Goal: Task Accomplishment & Management: Use online tool/utility

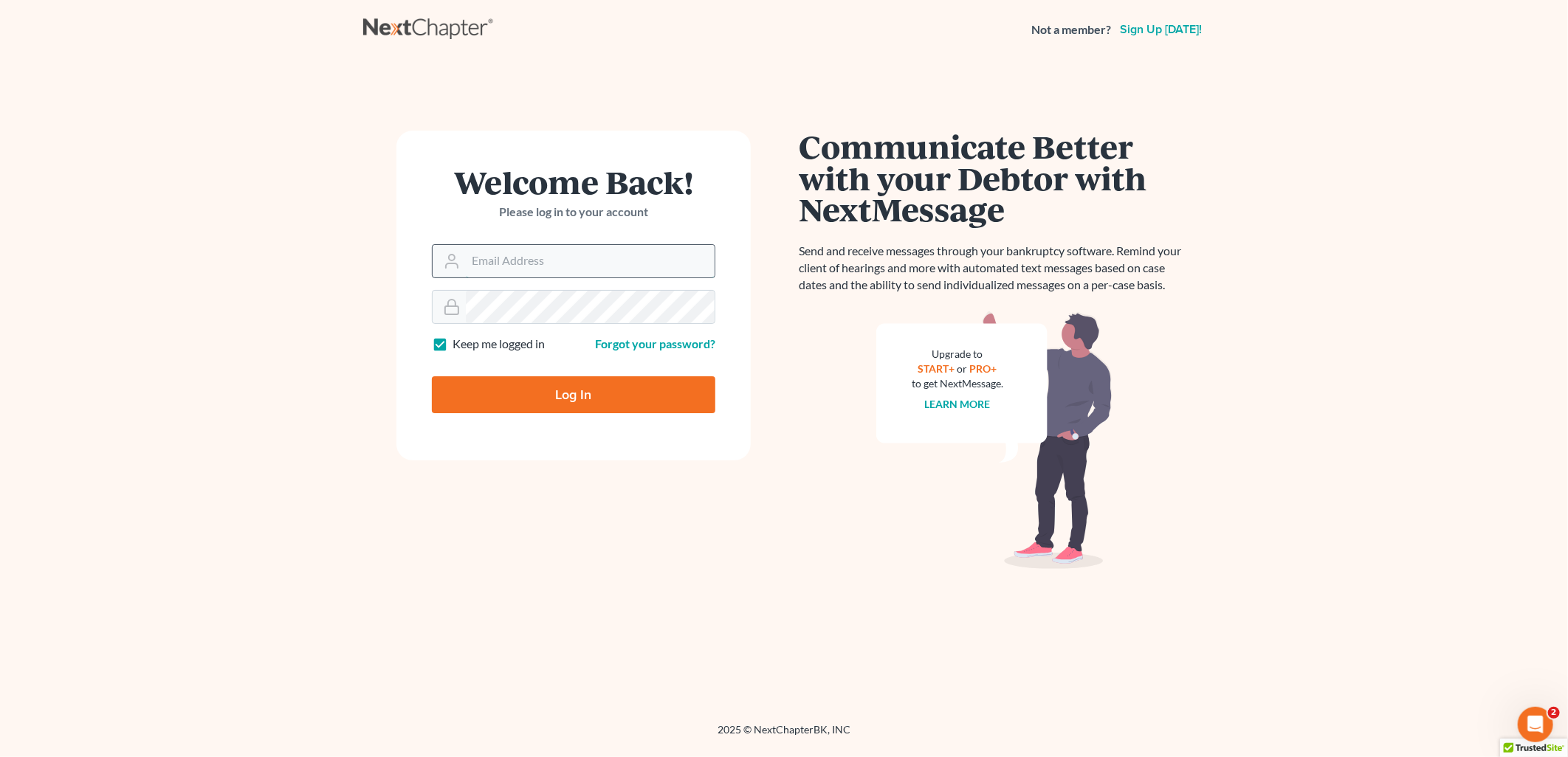
click at [504, 260] on input "Email Address" at bounding box center [589, 261] width 249 height 32
type input "[EMAIL_ADDRESS][DOMAIN_NAME]"
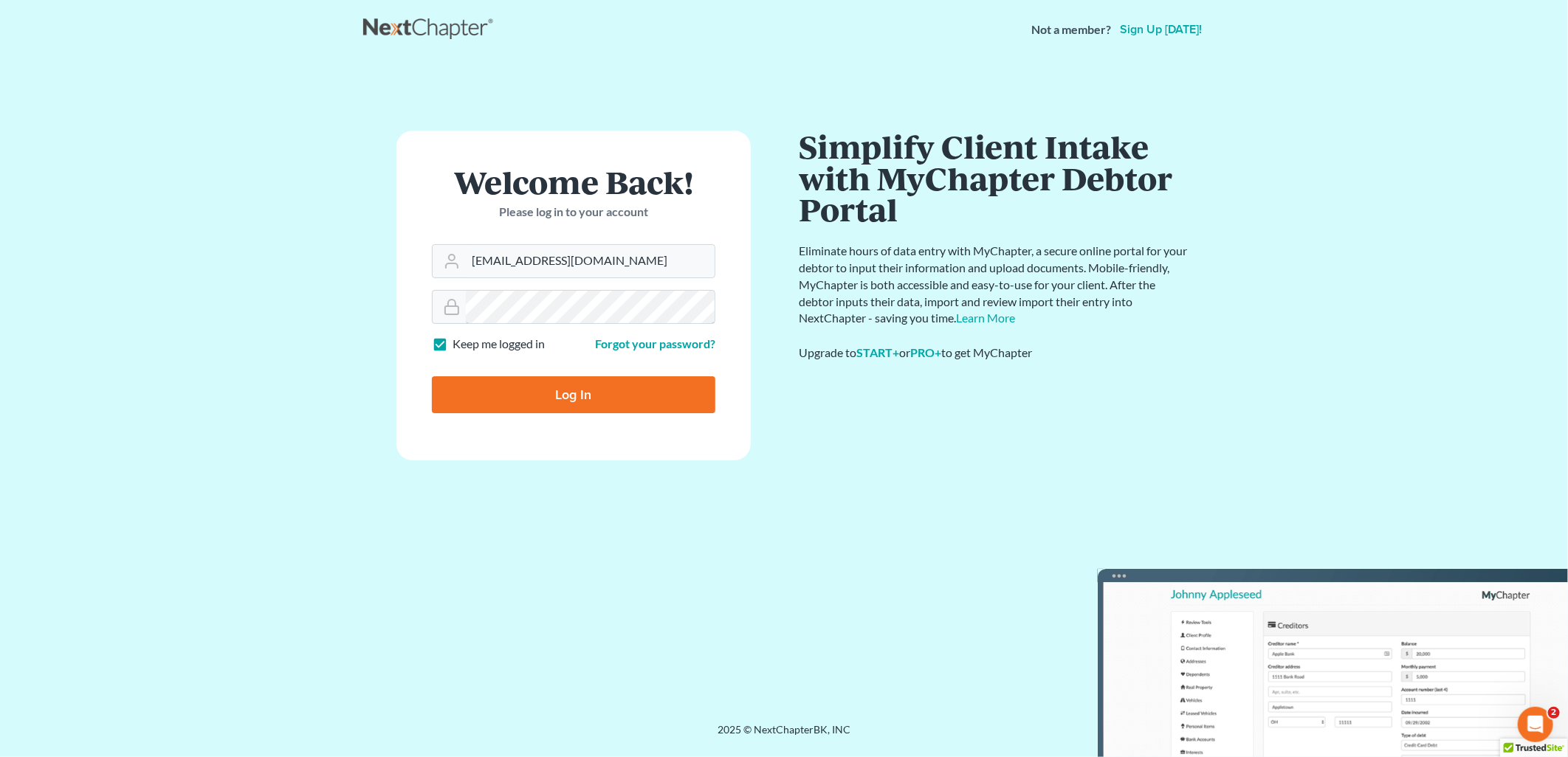
click at [432, 376] on input "Log In" at bounding box center [574, 395] width 284 height 37
type input "Thinking..."
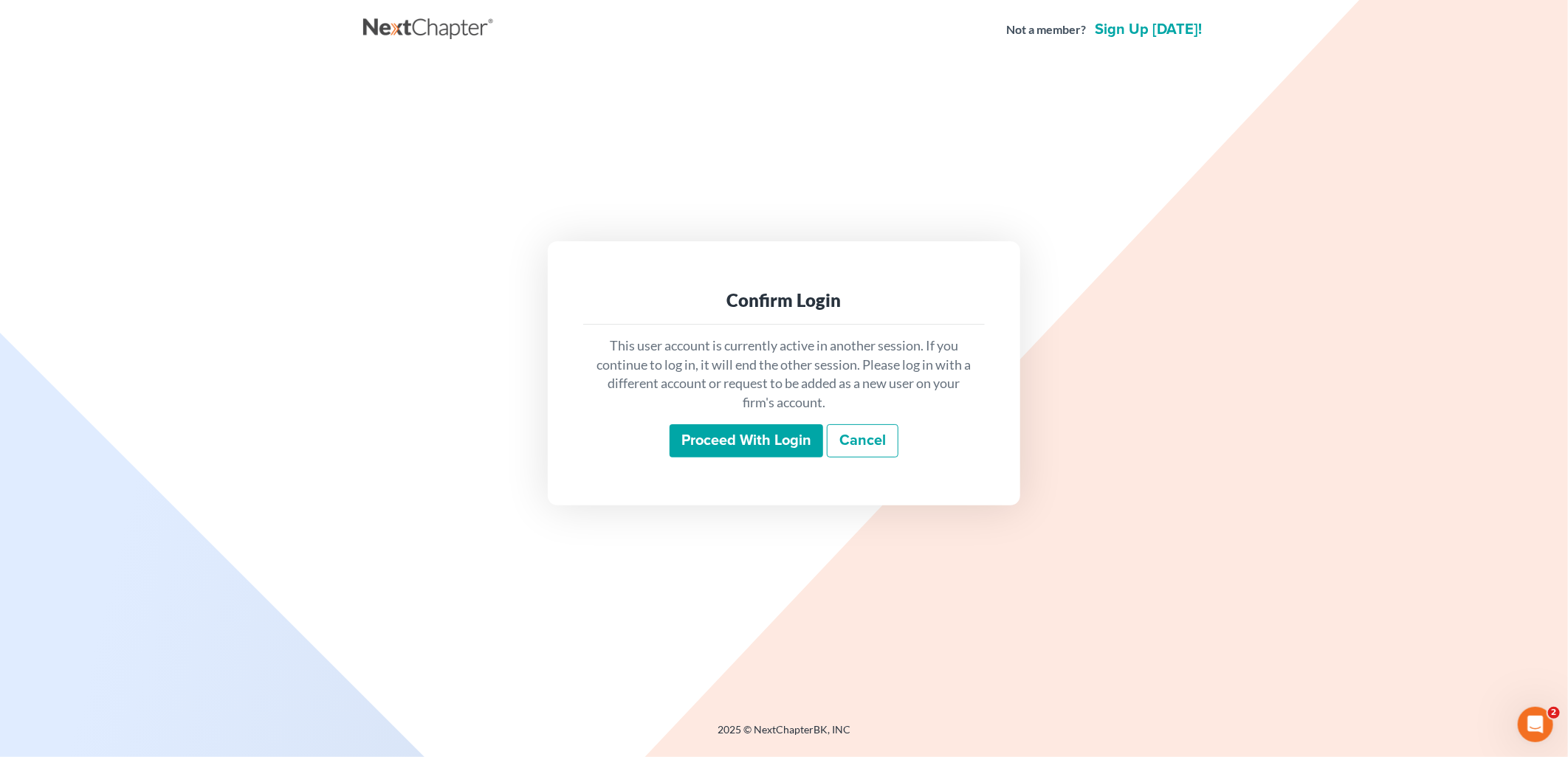
click at [787, 454] on input "Proceed with login" at bounding box center [746, 441] width 154 height 34
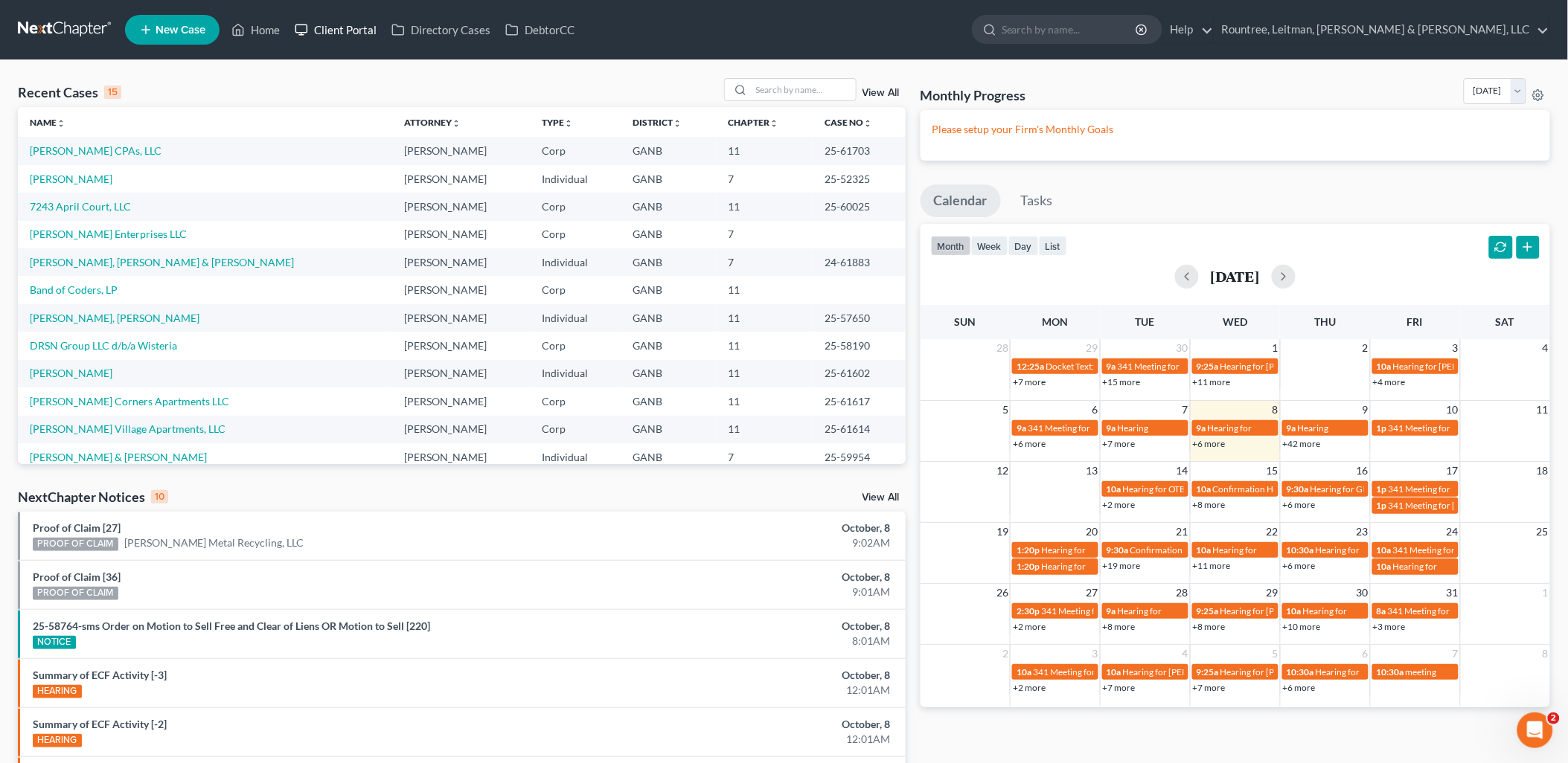
click at [310, 28] on link "Client Portal" at bounding box center [335, 30] width 96 height 27
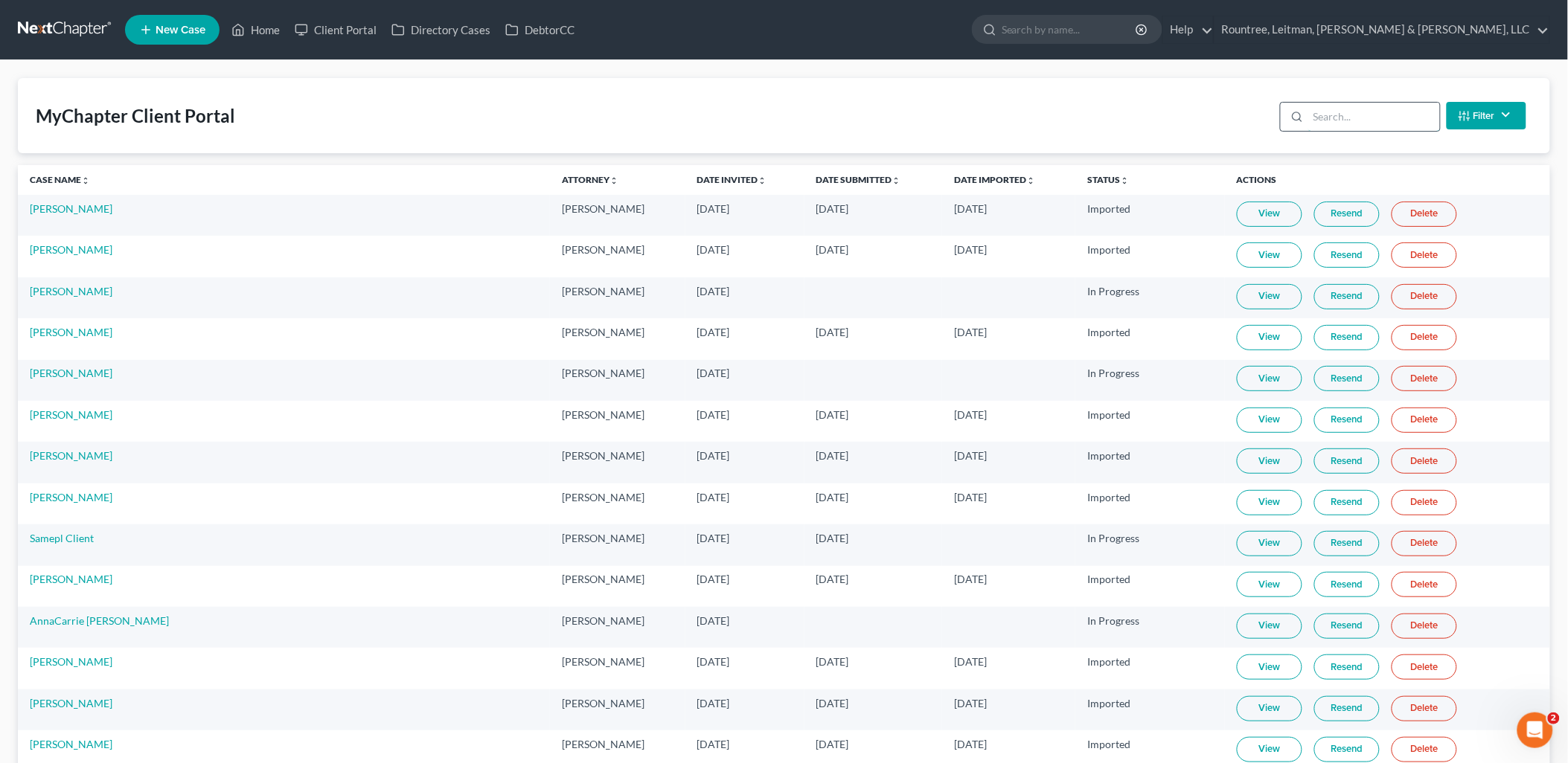
click at [1340, 124] on input "search" at bounding box center [1374, 117] width 132 height 28
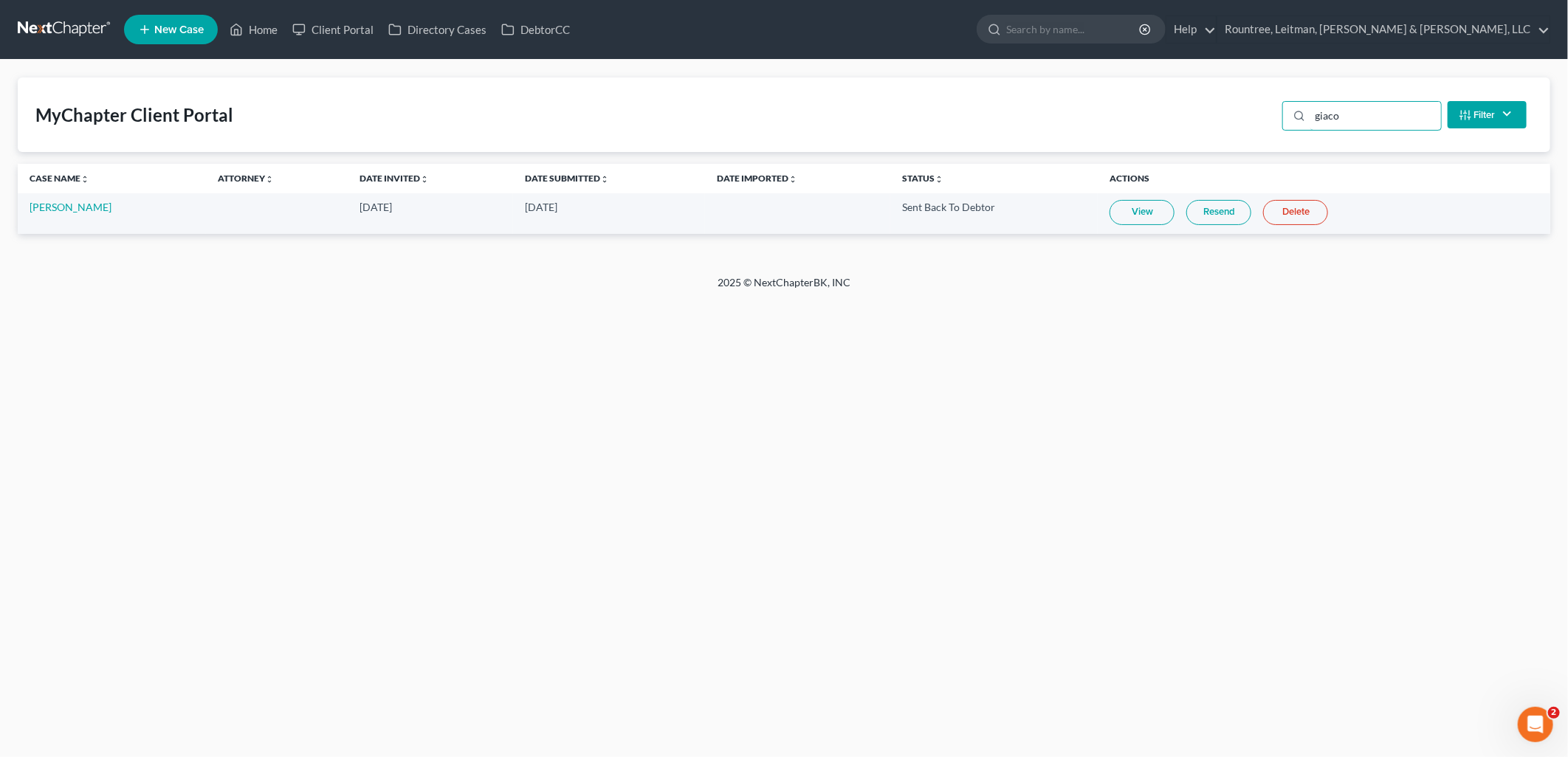
type input "giaco"
click at [1145, 212] on link "View" at bounding box center [1142, 213] width 65 height 25
click at [1211, 210] on link "Resend" at bounding box center [1219, 213] width 65 height 25
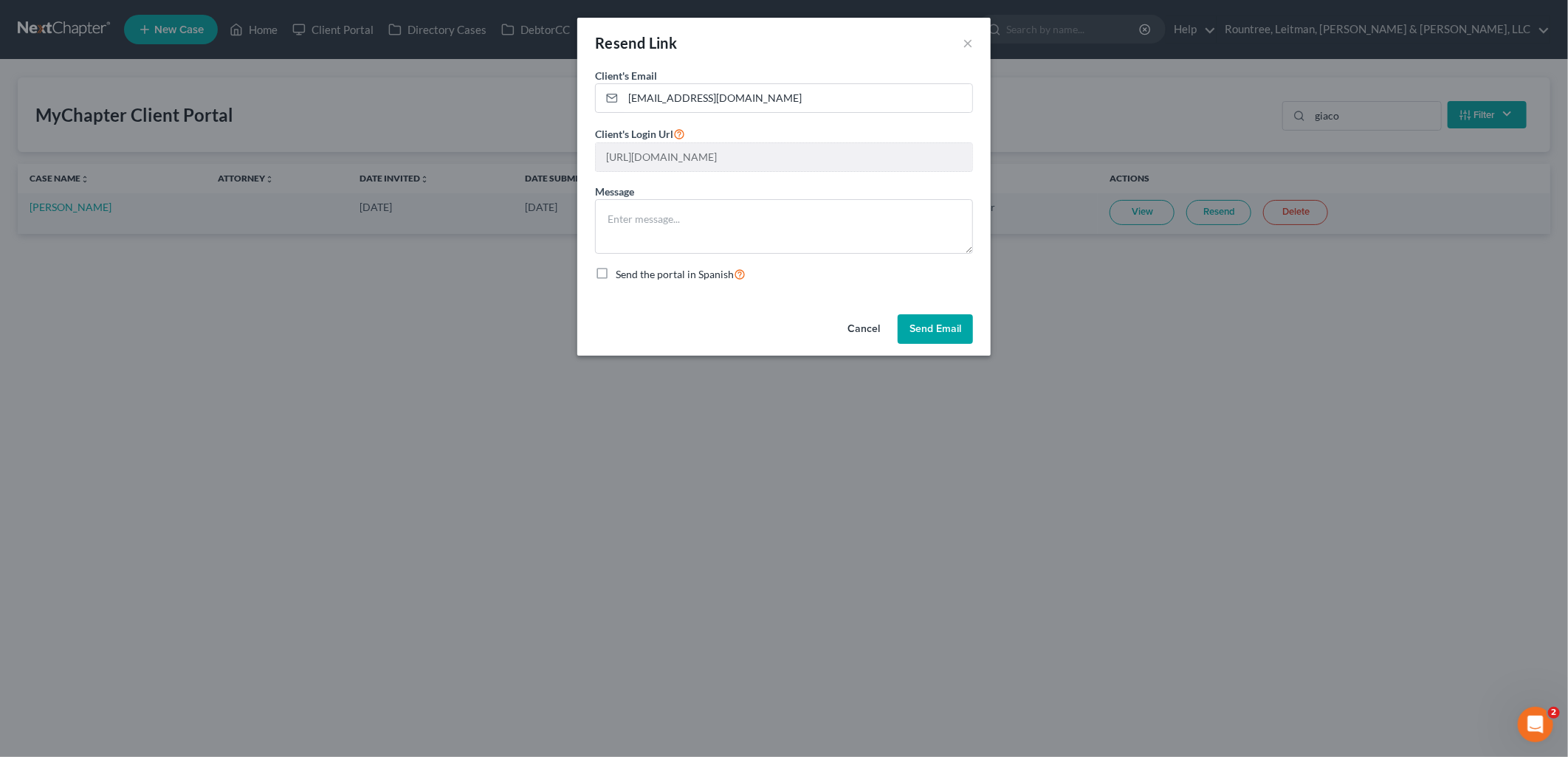
scroll to position [0, 277]
click at [1347, 175] on div "Resend Link × Client's Email * lazzanogiacomo17@gmail.com Client's Login Url ht…" at bounding box center [784, 378] width 1568 height 757
